Goal: Information Seeking & Learning: Obtain resource

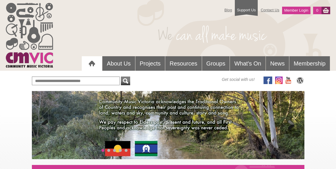
scroll to position [29, 0]
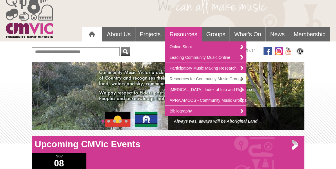
click at [190, 79] on link "Resources for Community Music Groups" at bounding box center [205, 79] width 81 height 11
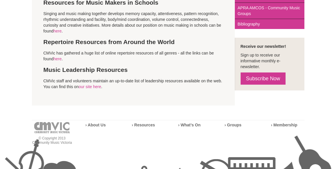
scroll to position [250, 0]
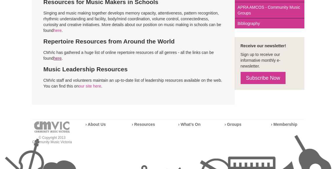
click at [59, 56] on link "here" at bounding box center [58, 58] width 8 height 5
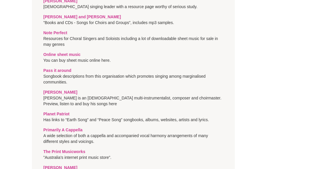
scroll to position [1674, 0]
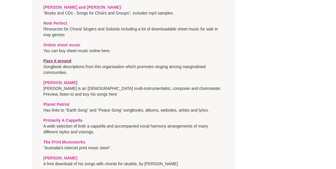
click at [63, 59] on strong "Pass it around" at bounding box center [58, 61] width 28 height 5
